Goal: Find specific page/section: Find specific page/section

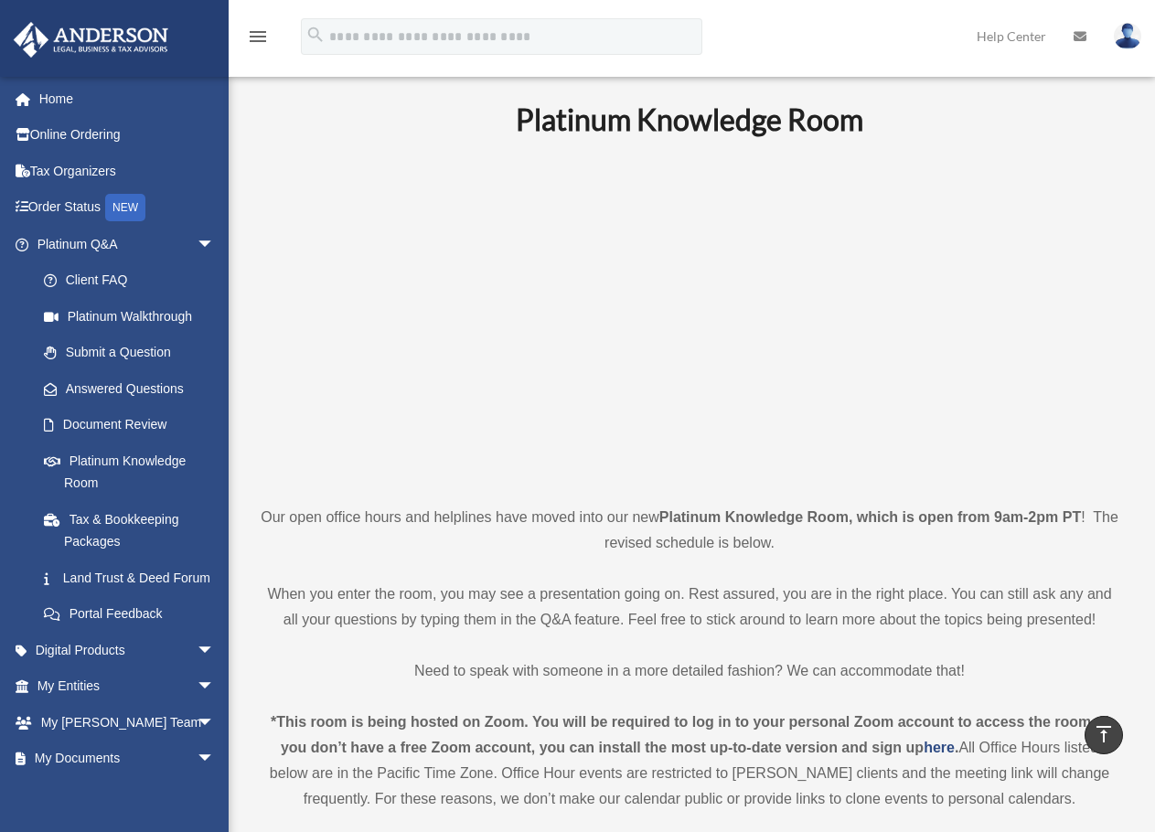
scroll to position [1525, 0]
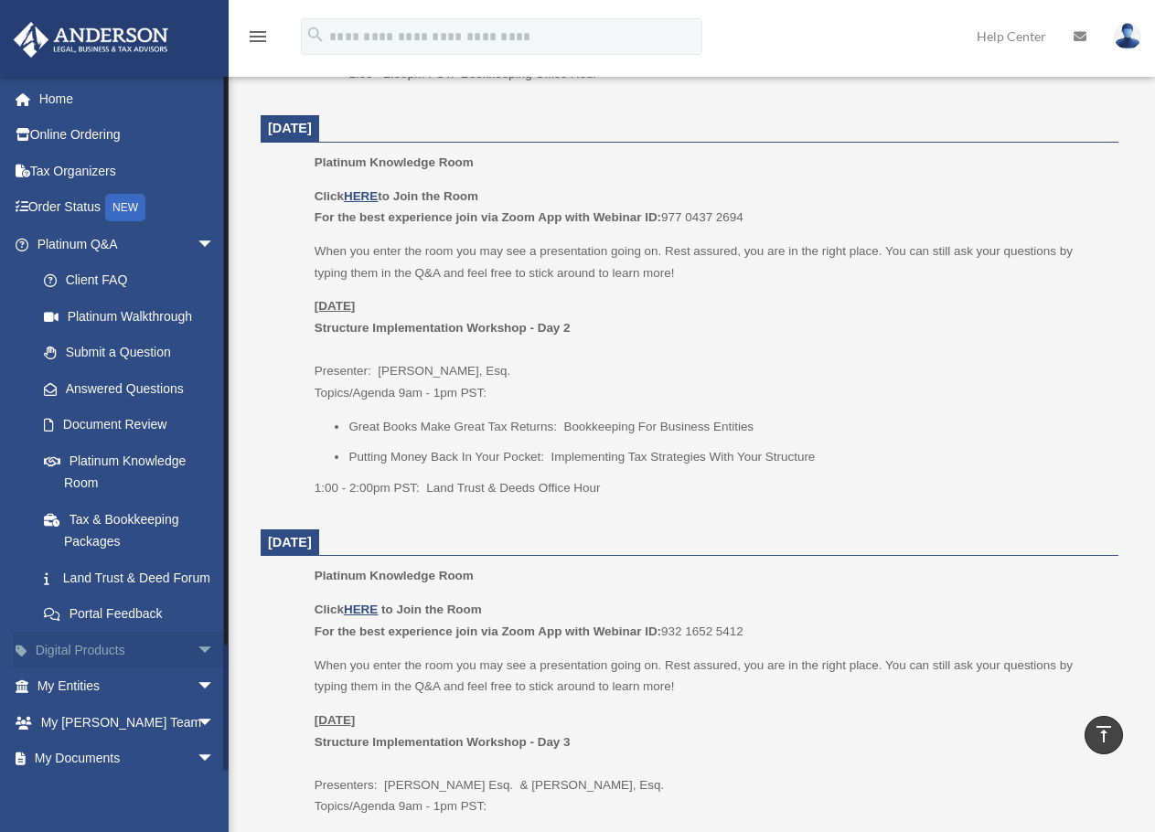
click at [197, 670] on span "arrow_drop_down" at bounding box center [215, 651] width 37 height 38
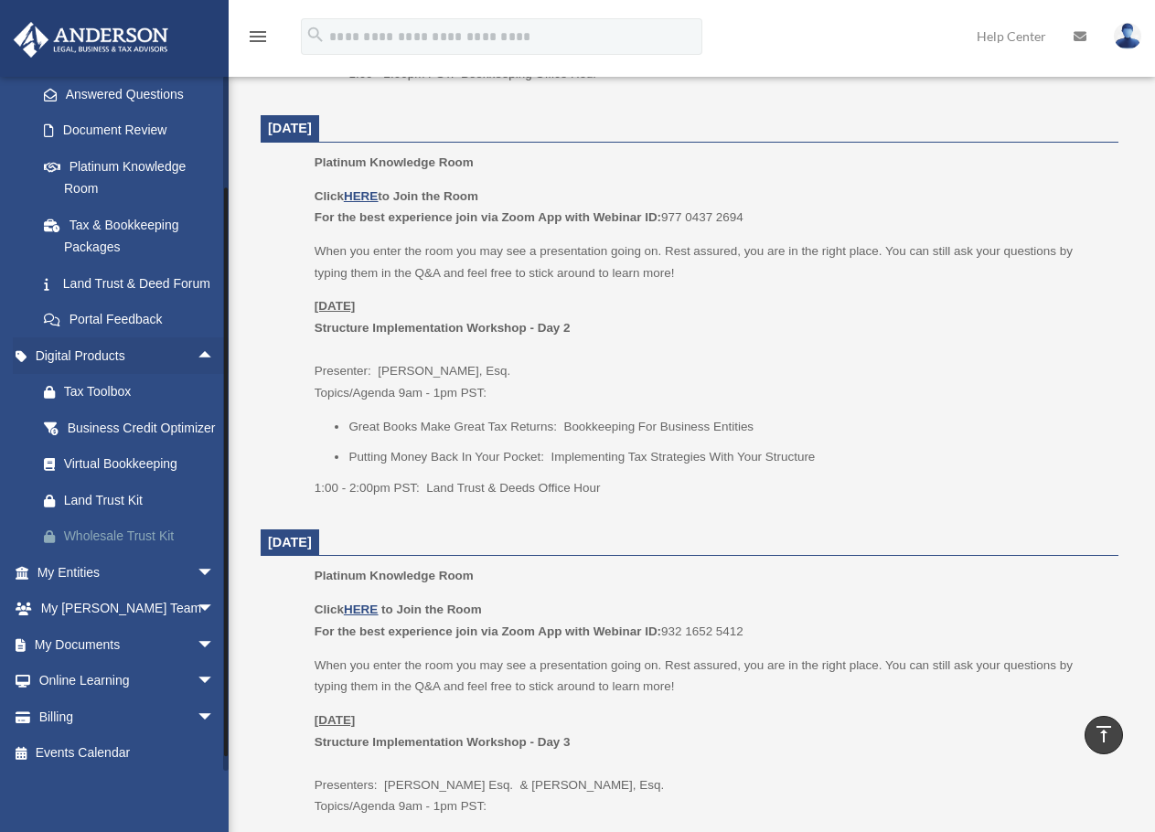
scroll to position [305, 0]
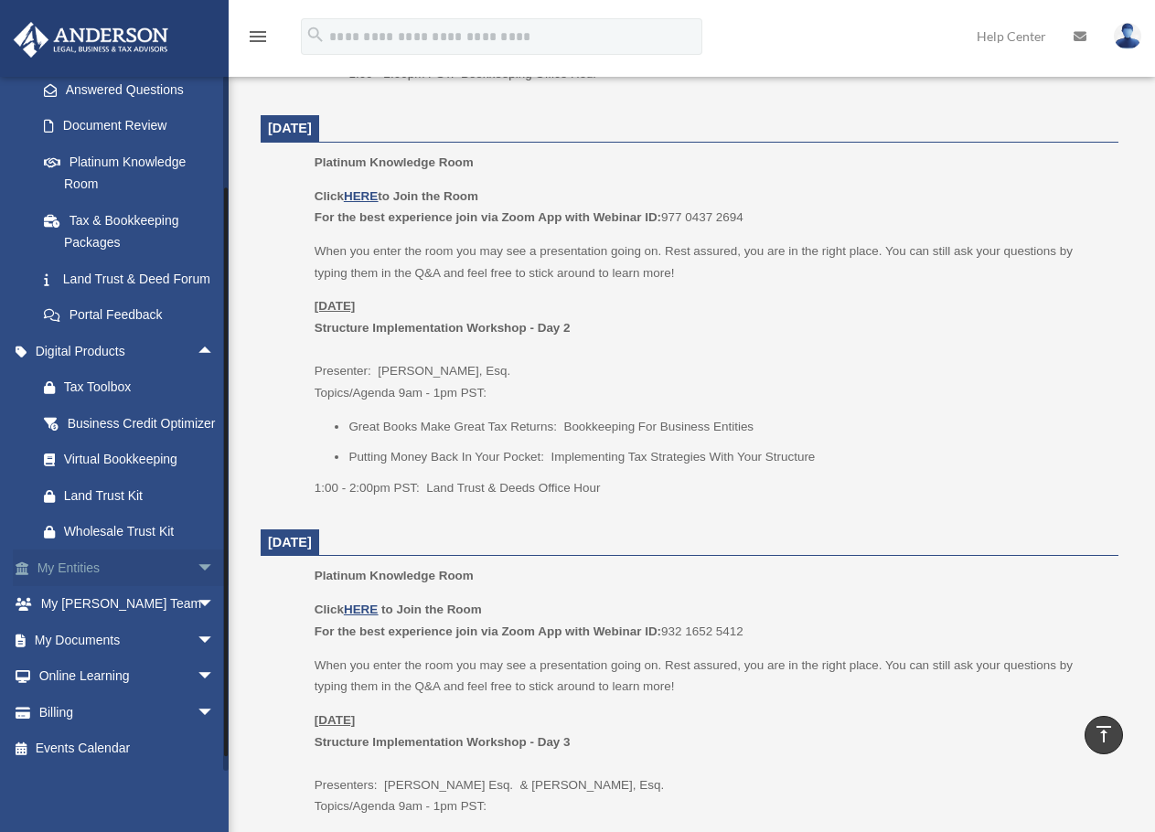
click at [201, 587] on span "arrow_drop_down" at bounding box center [215, 569] width 37 height 38
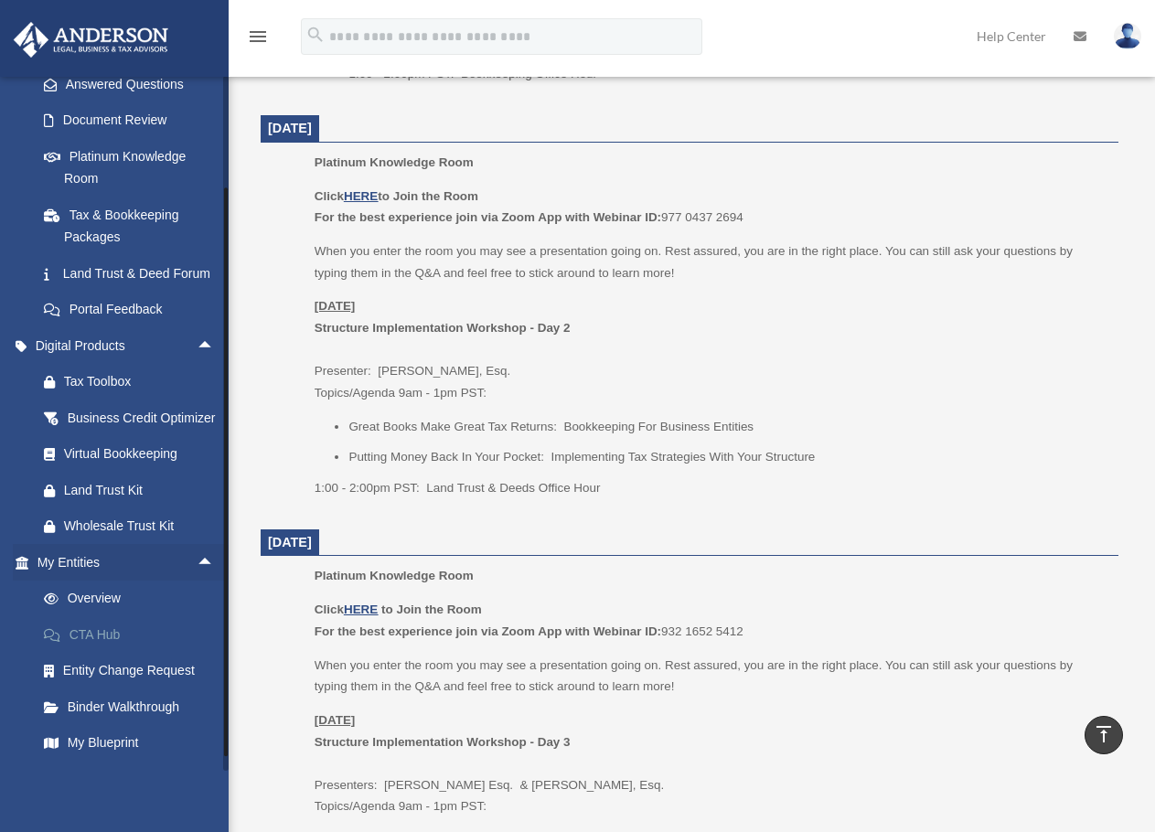
scroll to position [561, 0]
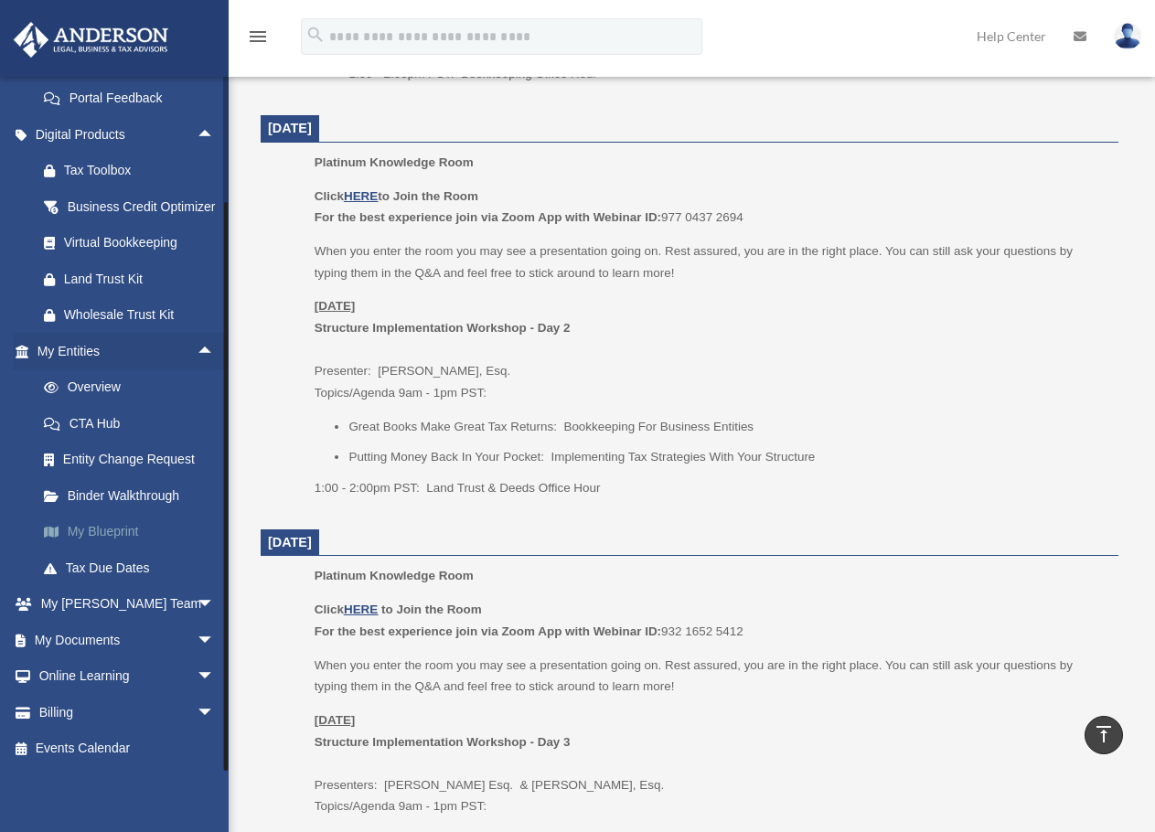
click at [129, 526] on link "My Blueprint" at bounding box center [134, 532] width 217 height 37
click at [129, 529] on link "My Blueprint" at bounding box center [134, 532] width 217 height 37
click at [117, 528] on link "My Blueprint" at bounding box center [134, 532] width 217 height 37
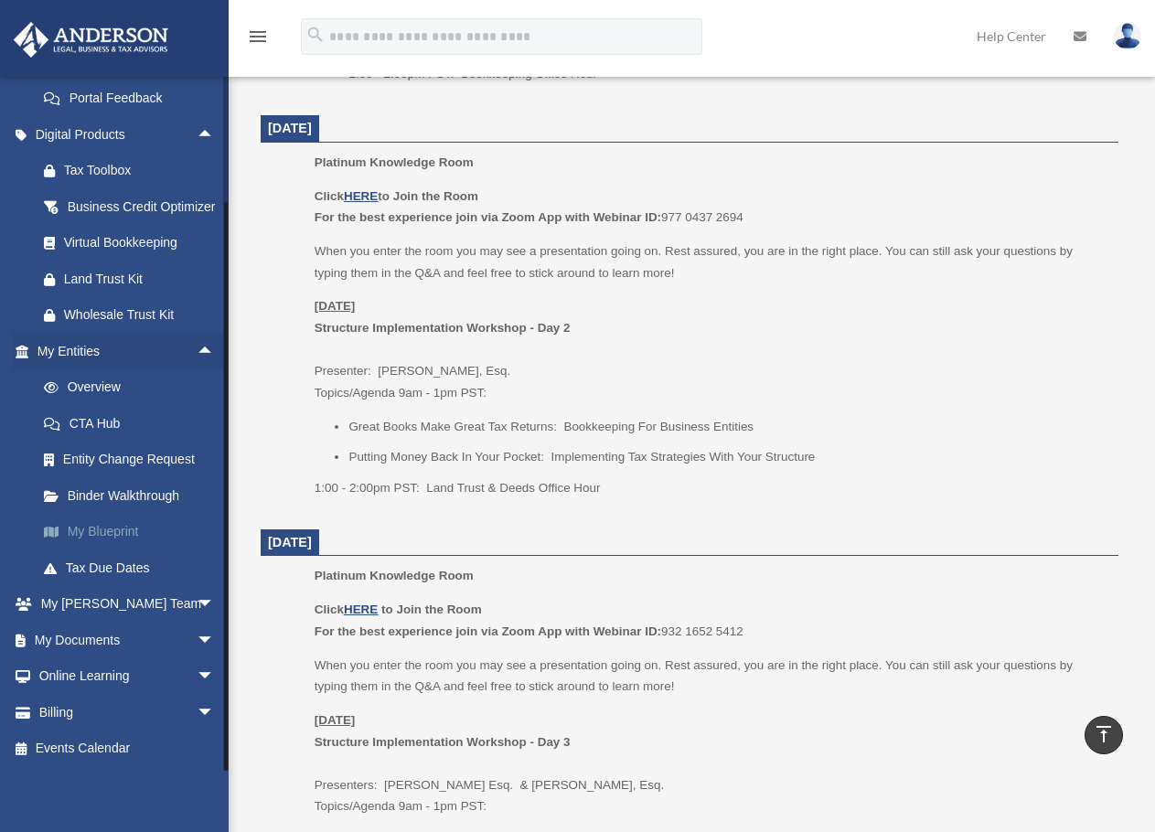
click at [117, 528] on link "My Blueprint" at bounding box center [134, 532] width 217 height 37
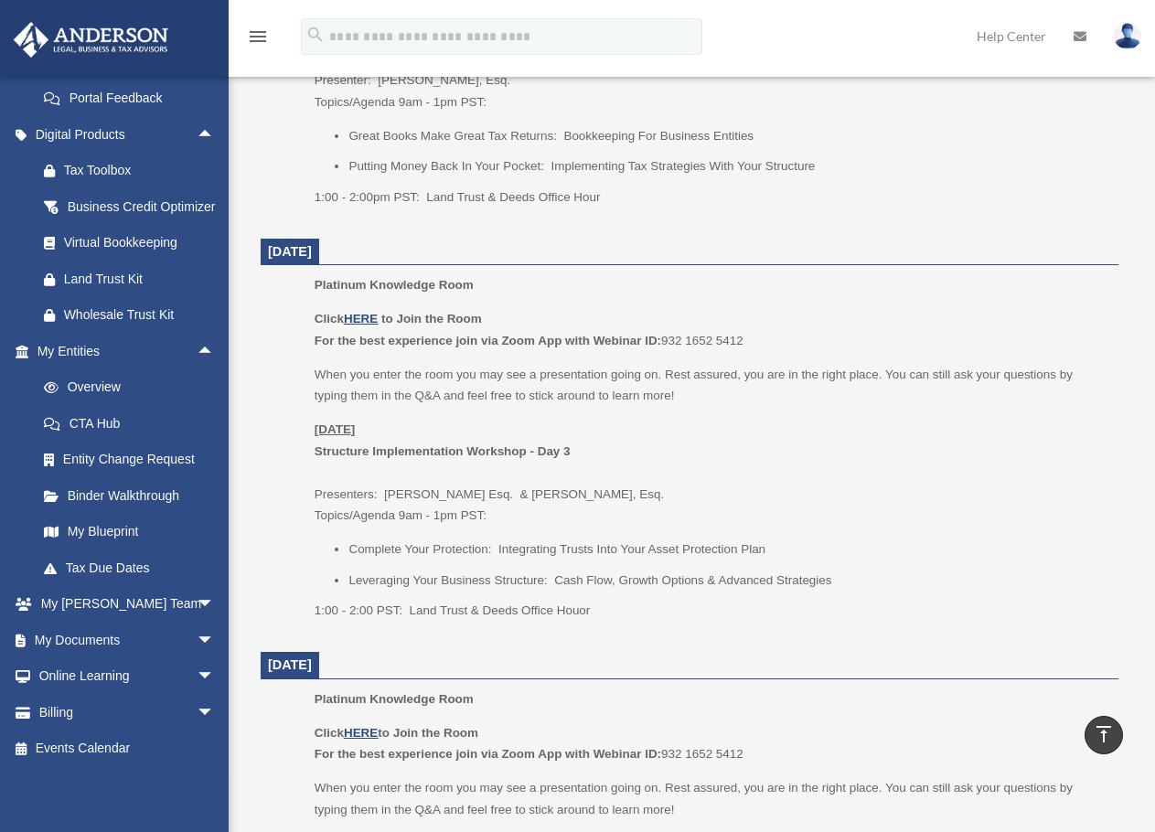
scroll to position [1829, 0]
